Goal: Task Accomplishment & Management: Use online tool/utility

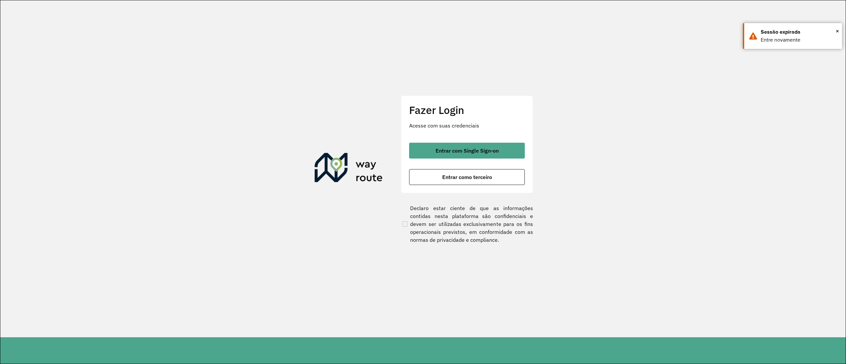
click at [430, 153] on button "Entrar com Single Sign-on" at bounding box center [467, 151] width 116 height 16
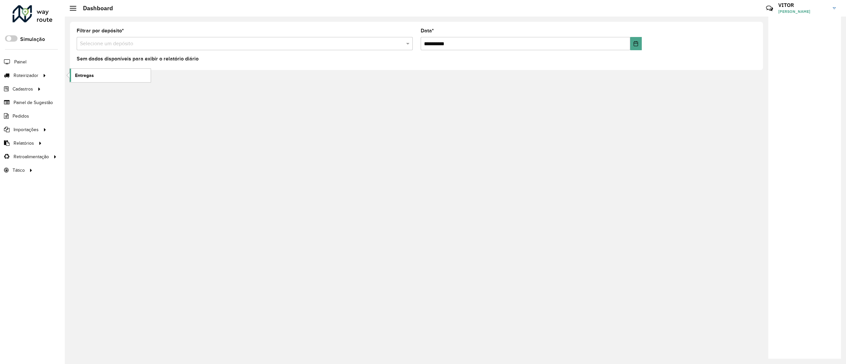
click at [78, 77] on span "Entregas" at bounding box center [84, 75] width 19 height 7
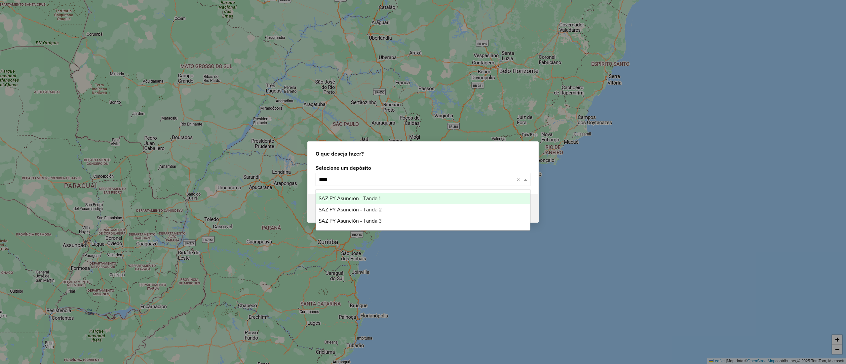
type input "*****"
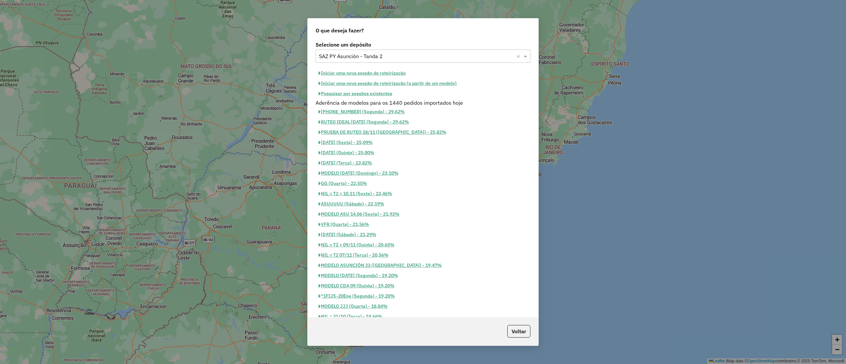
click at [366, 96] on button "Pesquisar por sessões existentes" at bounding box center [356, 94] width 80 height 10
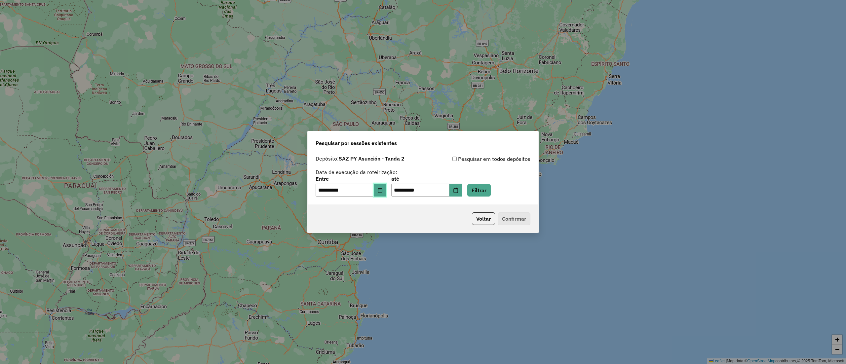
click at [383, 189] on icon "Choose Date" at bounding box center [379, 190] width 5 height 5
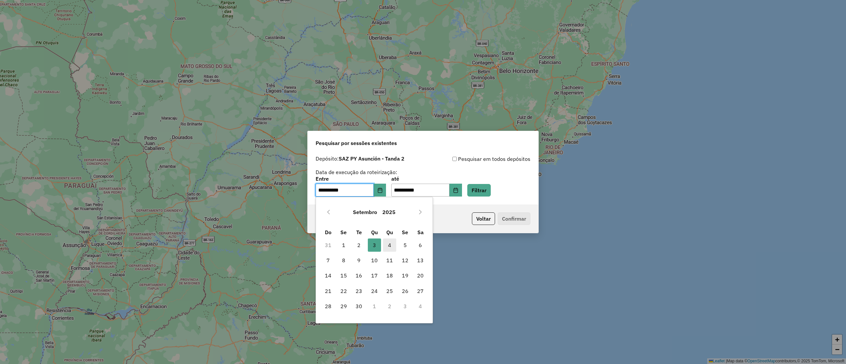
click at [390, 243] on span "4" at bounding box center [389, 245] width 13 height 13
type input "**********"
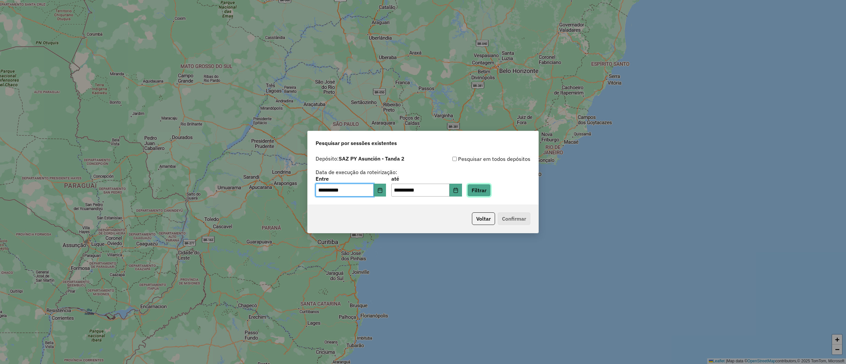
click at [491, 194] on button "Filtrar" at bounding box center [478, 190] width 23 height 13
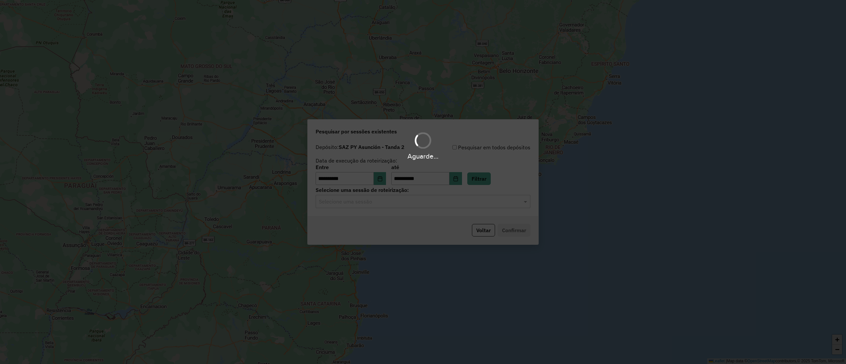
click at [424, 205] on hb-app "**********" at bounding box center [423, 182] width 846 height 364
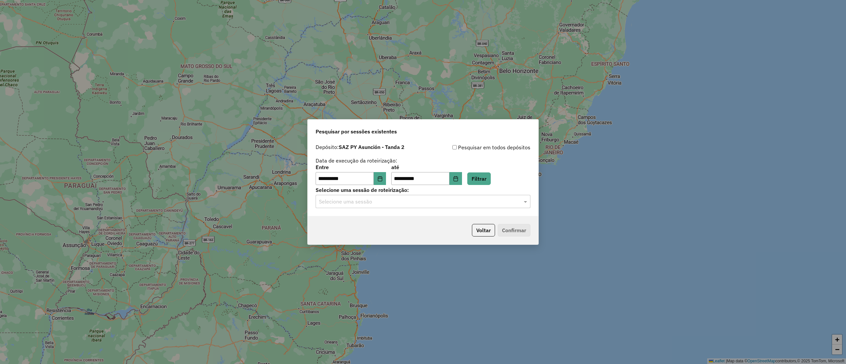
click at [424, 205] on input "text" at bounding box center [416, 202] width 195 height 8
click at [423, 222] on div "1259289 - 04/09/2025 20:11" at bounding box center [423, 220] width 214 height 11
click at [508, 228] on button "Confirmar" at bounding box center [514, 230] width 33 height 13
click at [476, 230] on button "Voltar" at bounding box center [483, 230] width 23 height 13
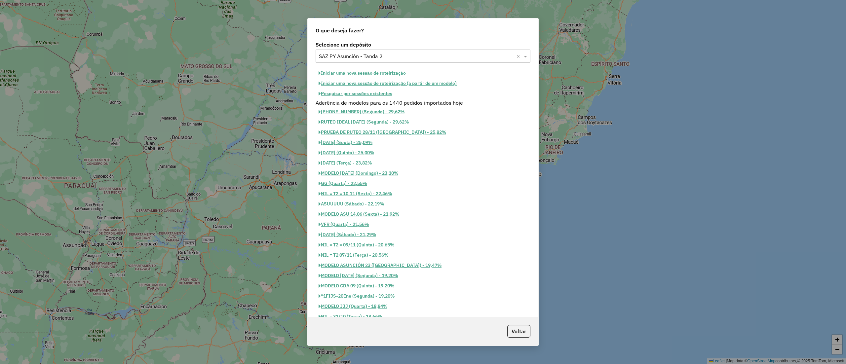
click at [365, 89] on button "Pesquisar por sessões existentes" at bounding box center [356, 94] width 80 height 10
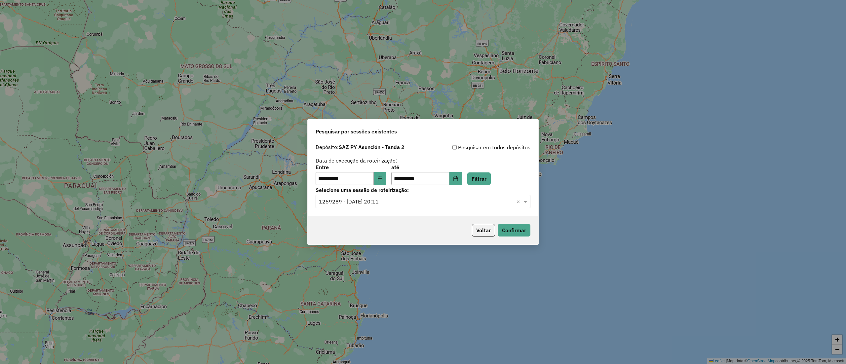
click at [485, 222] on div "Voltar Confirmar" at bounding box center [423, 230] width 231 height 28
click at [487, 225] on button "Voltar" at bounding box center [483, 230] width 23 height 13
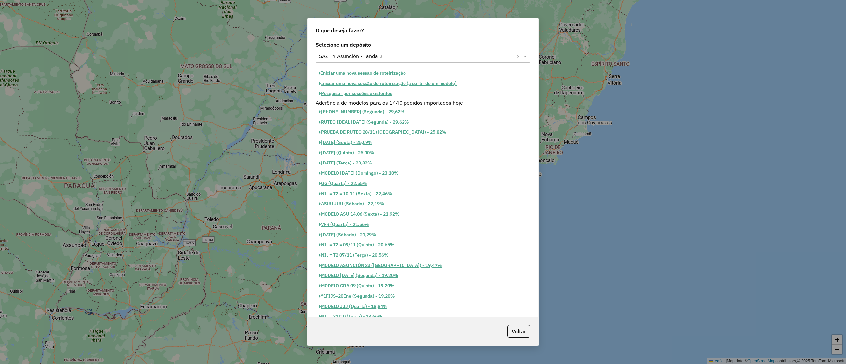
click at [381, 61] on div "Selecione um depósito × SAZ PY Asunción - Tanda 2 ×" at bounding box center [423, 56] width 215 height 13
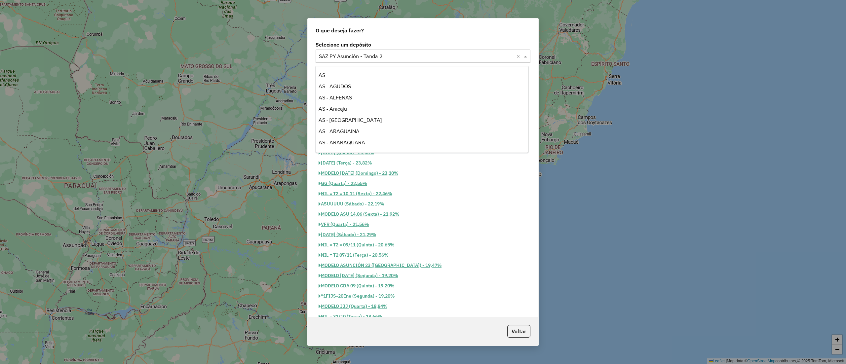
scroll to position [3067, 0]
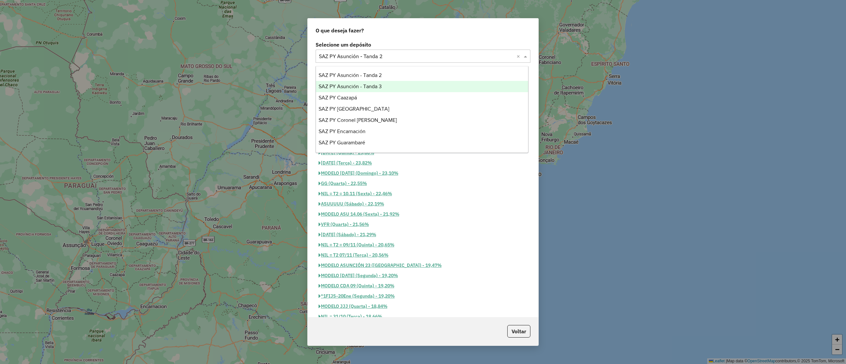
click at [390, 87] on div "SAZ PY Asunción - Tanda 3" at bounding box center [422, 86] width 212 height 11
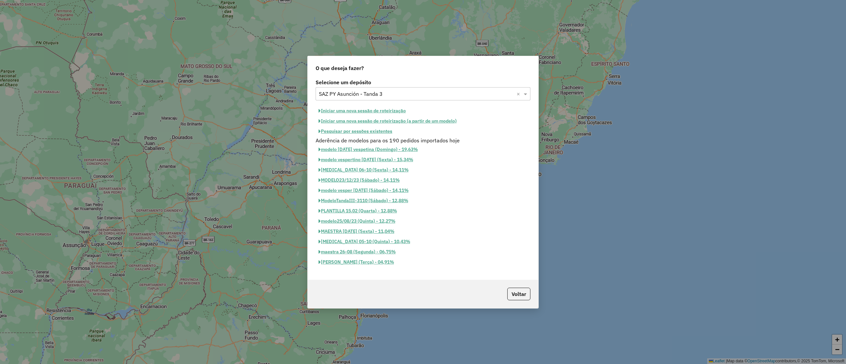
click at [386, 129] on button "Pesquisar por sessões existentes" at bounding box center [356, 131] width 80 height 10
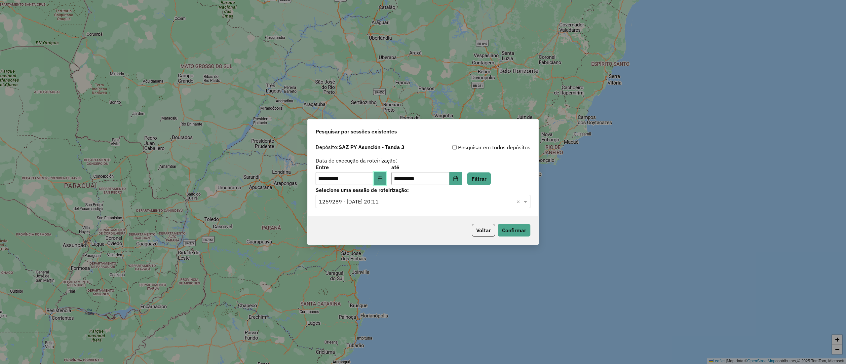
click at [385, 175] on button "Choose Date" at bounding box center [380, 178] width 13 height 13
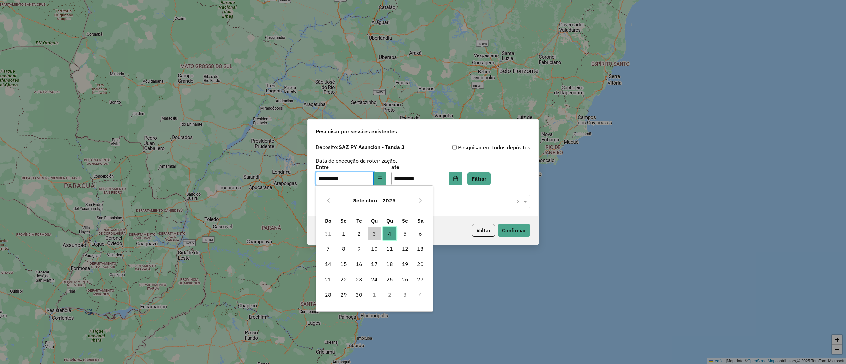
drag, startPoint x: 392, startPoint y: 231, endPoint x: 402, endPoint y: 226, distance: 10.6
click at [393, 231] on span "4" at bounding box center [389, 233] width 13 height 13
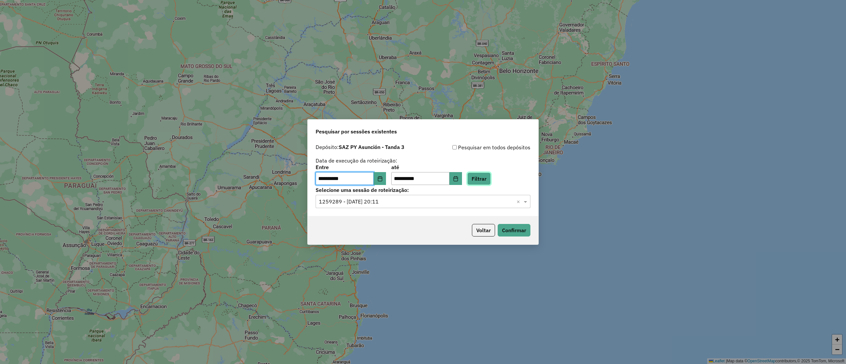
click at [487, 183] on button "Filtrar" at bounding box center [478, 178] width 23 height 13
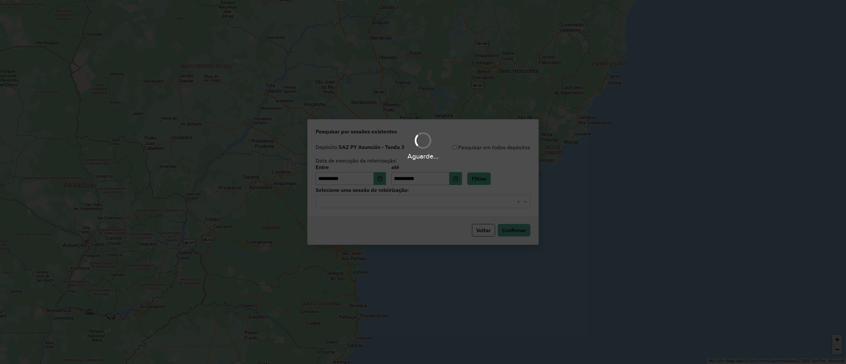
click at [423, 200] on div "Aguarde..." at bounding box center [423, 182] width 846 height 364
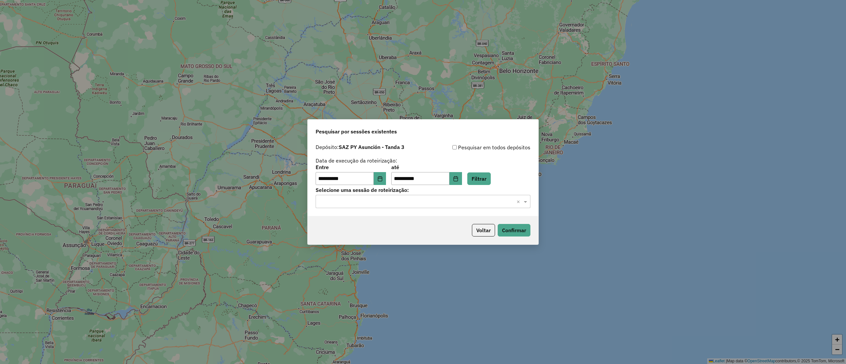
click at [423, 203] on input "text" at bounding box center [416, 202] width 195 height 8
click at [418, 220] on div "1259319 - 04/09/2025 20:35" at bounding box center [423, 220] width 214 height 11
click at [501, 232] on button "Confirmar" at bounding box center [514, 230] width 33 height 13
click at [510, 232] on button "Confirmar" at bounding box center [514, 230] width 33 height 13
click at [507, 224] on button "Confirmar" at bounding box center [514, 230] width 33 height 13
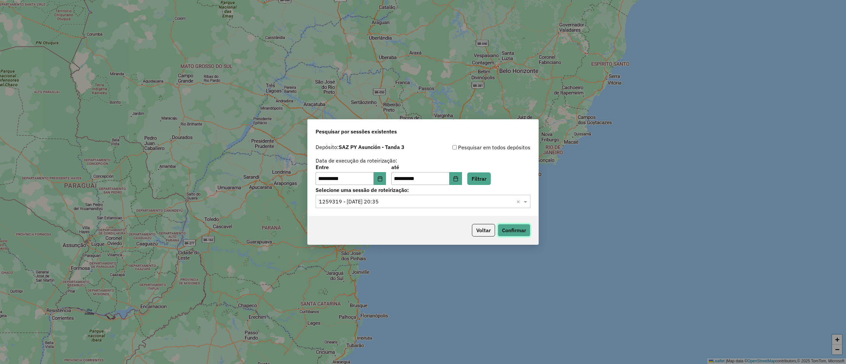
click at [505, 226] on button "Confirmar" at bounding box center [514, 230] width 33 height 13
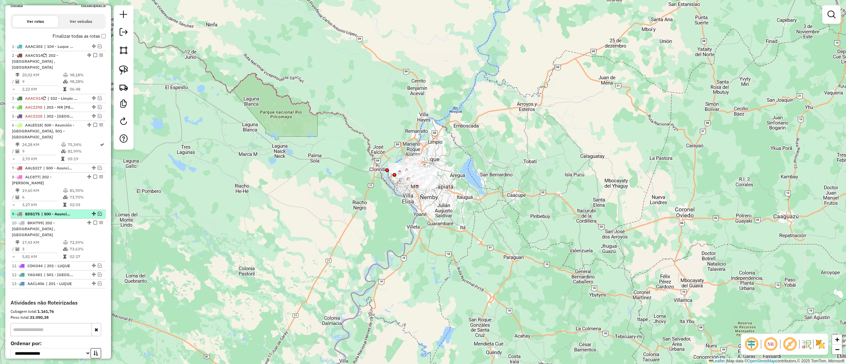
scroll to position [278, 0]
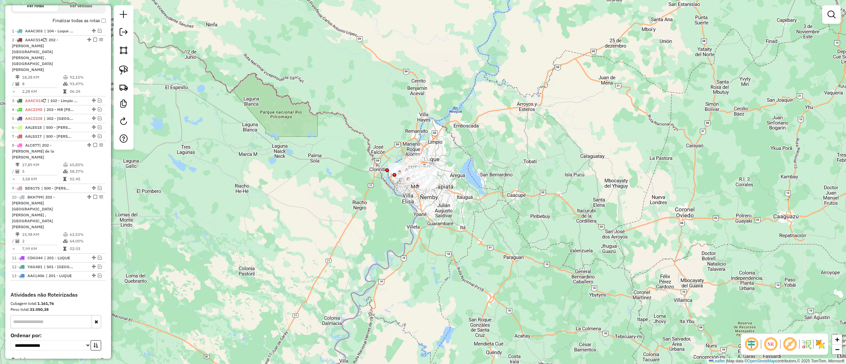
scroll to position [250, 0]
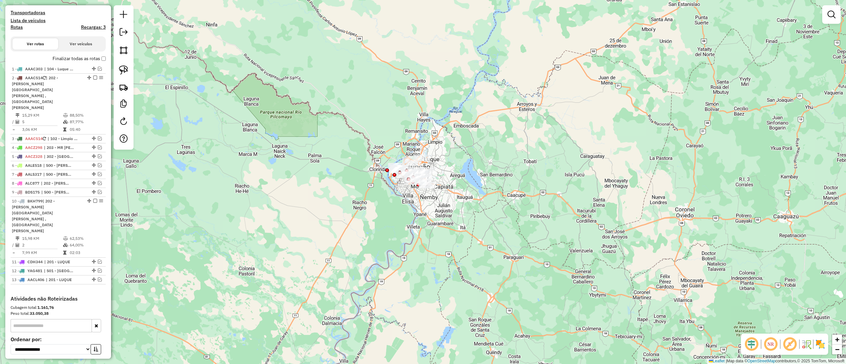
scroll to position [198, 0]
